Goal: Find specific page/section: Find specific page/section

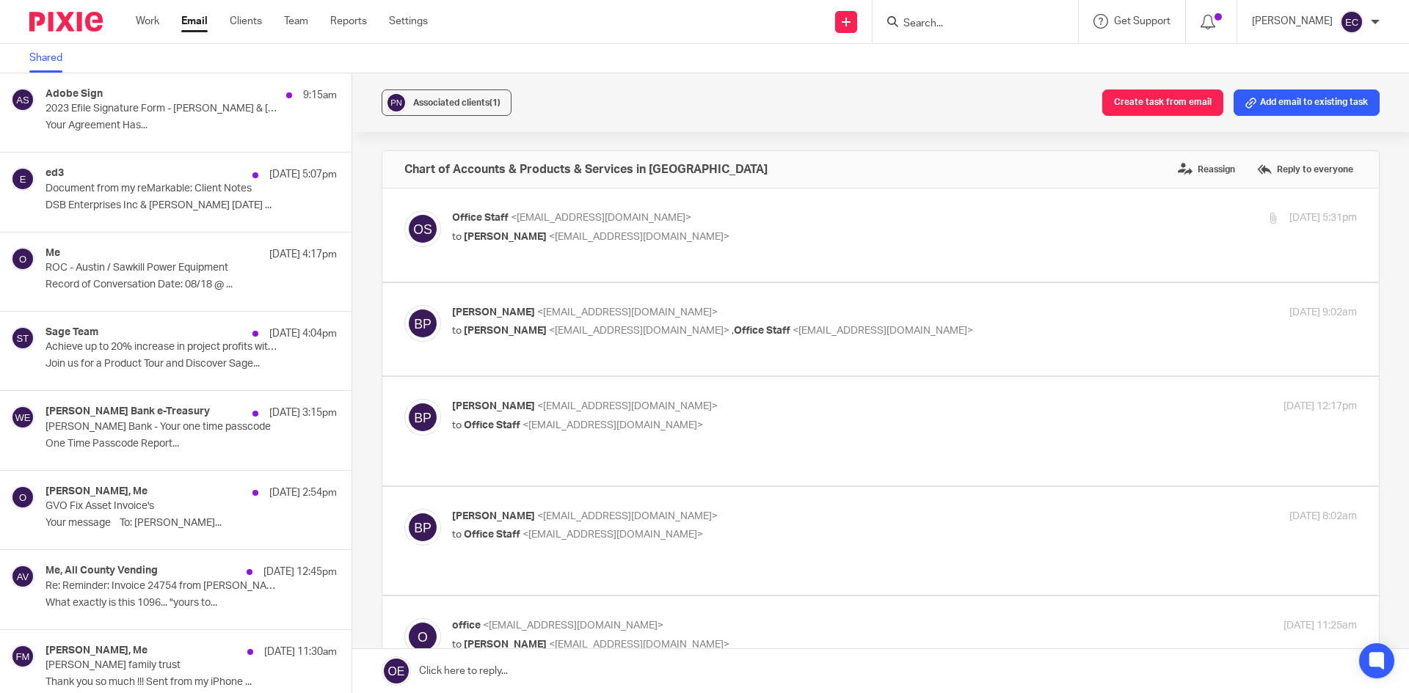
scroll to position [1615, 0]
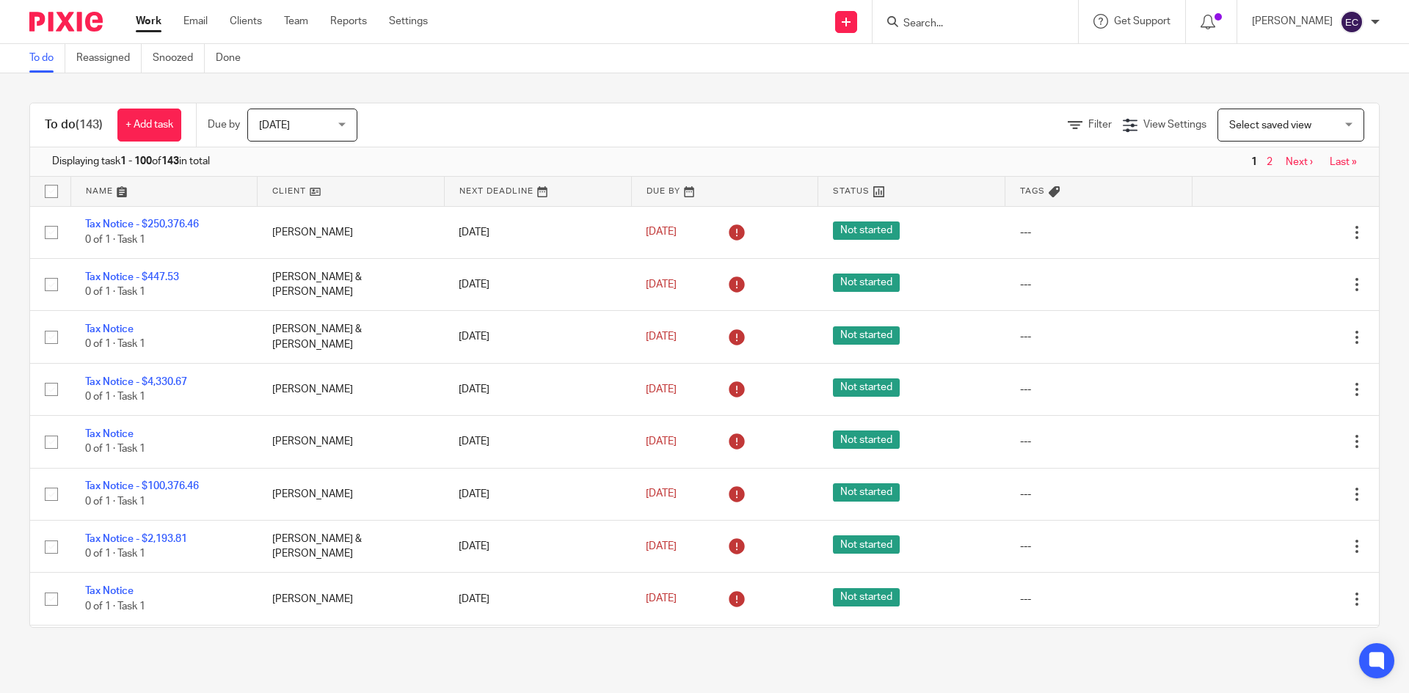
click at [902, 23] on input "Search" at bounding box center [968, 24] width 132 height 13
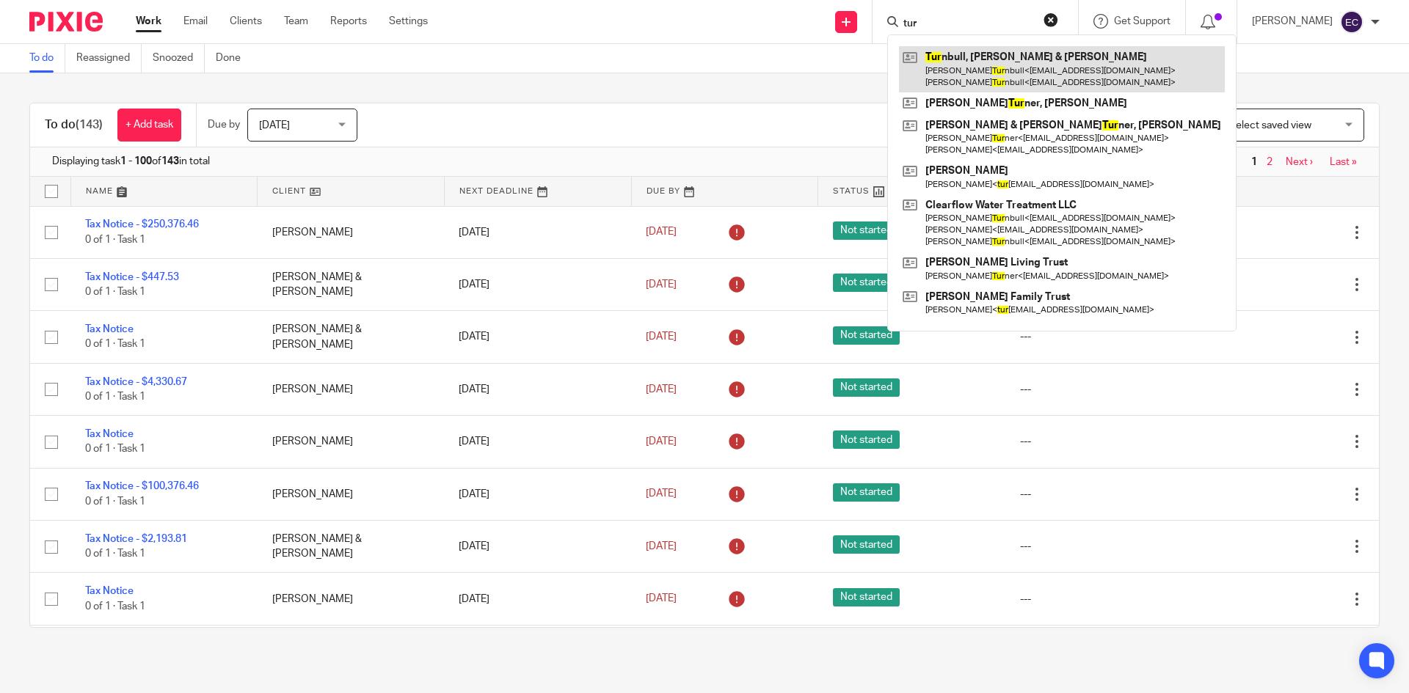
type input "tur"
click at [956, 75] on link at bounding box center [1062, 68] width 326 height 45
